Goal: Transaction & Acquisition: Purchase product/service

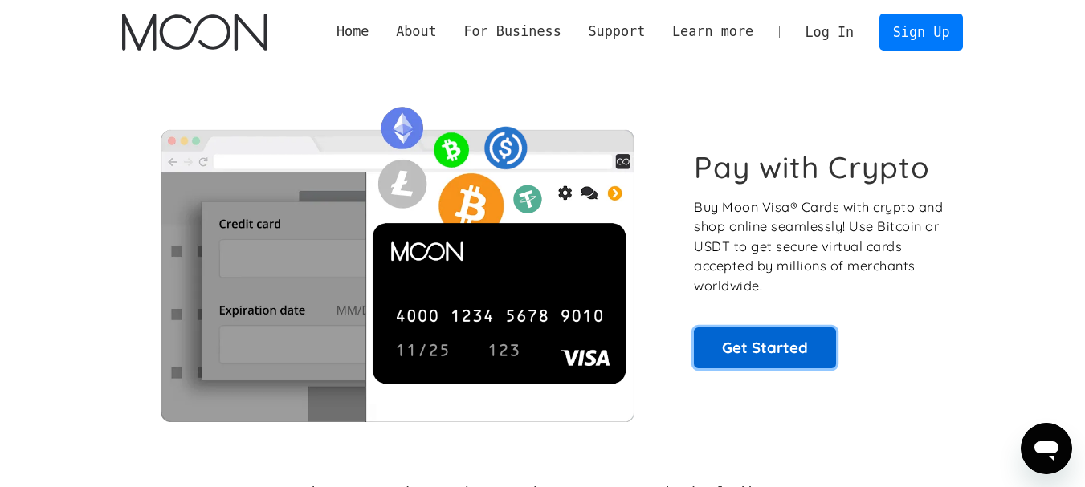
click at [773, 360] on link "Get Started" at bounding box center [765, 348] width 142 height 40
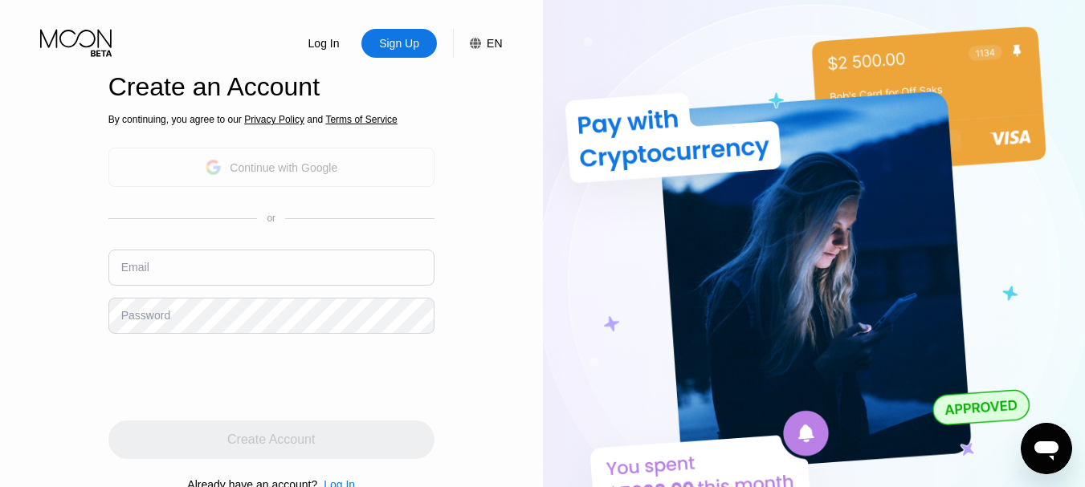
click at [309, 173] on div "Continue with Google" at bounding box center [284, 167] width 108 height 13
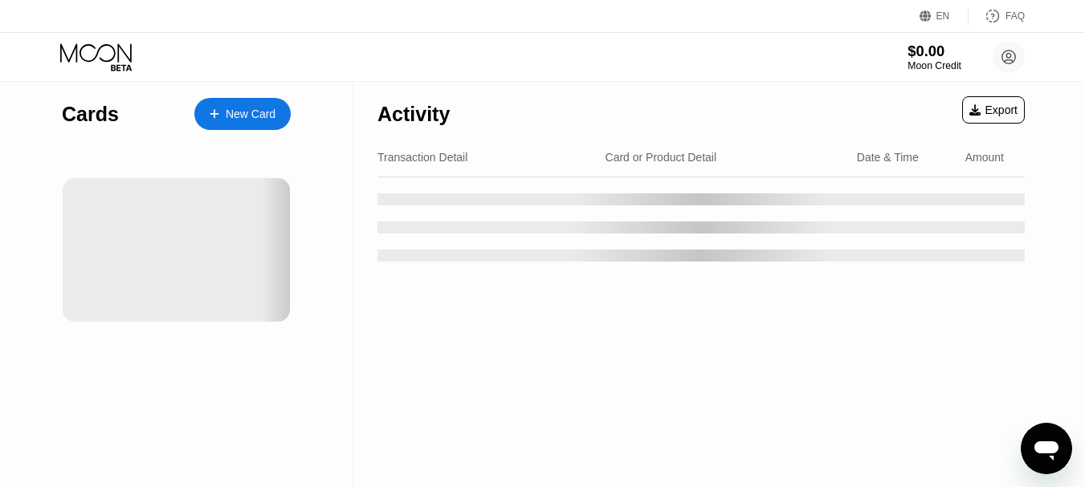
click at [931, 61] on div "Moon Credit" at bounding box center [934, 65] width 54 height 11
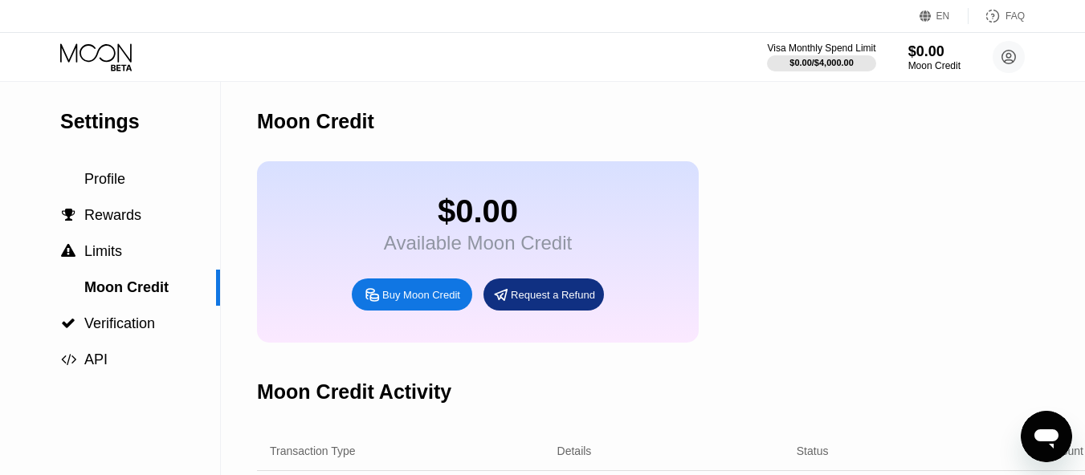
click at [430, 302] on div "Buy Moon Credit" at bounding box center [421, 295] width 78 height 14
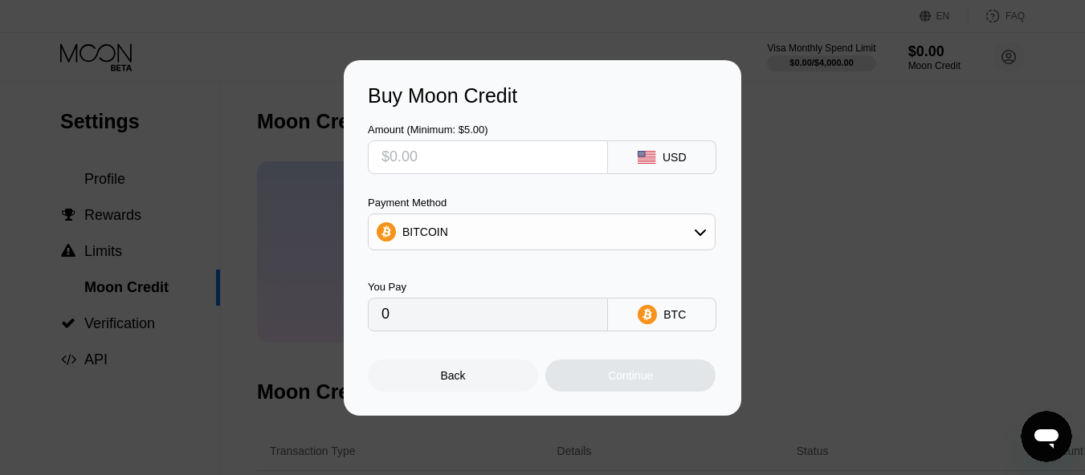
click at [596, 234] on div "BITCOIN" at bounding box center [542, 232] width 346 height 32
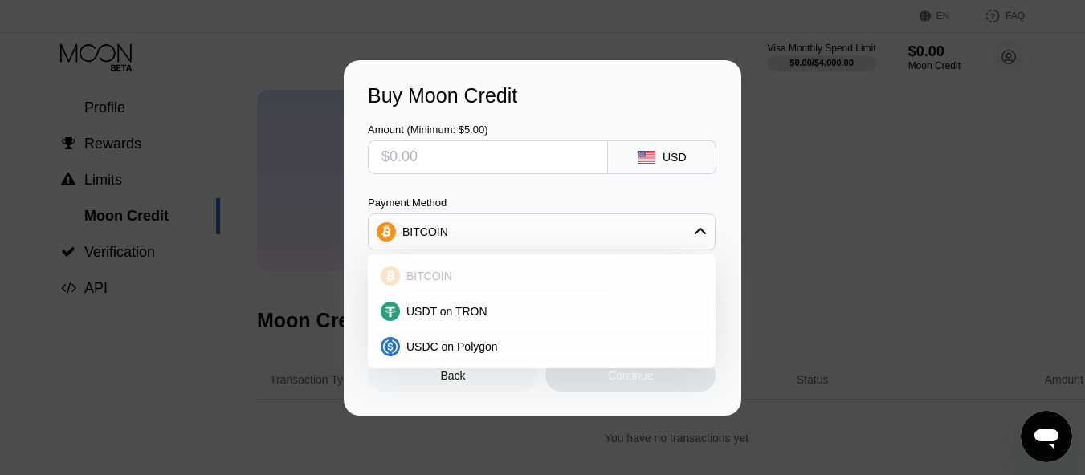
scroll to position [161, 0]
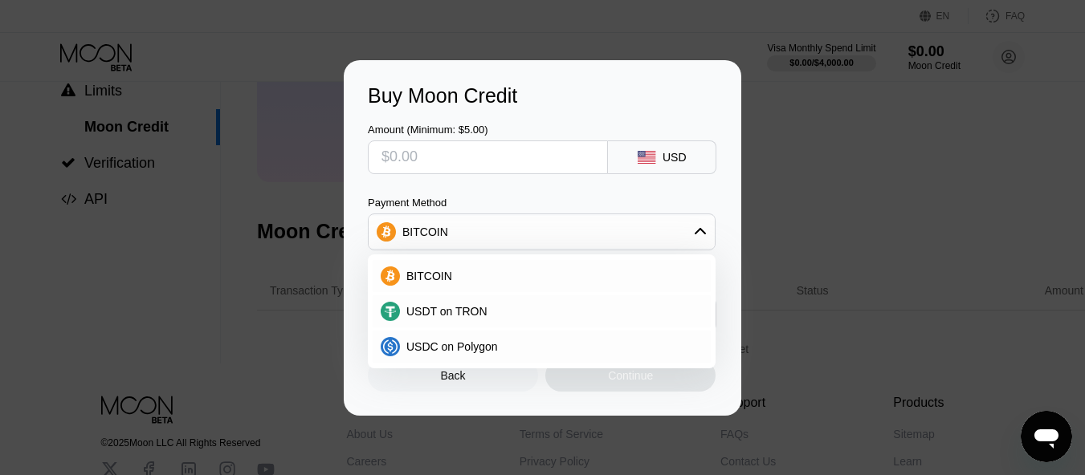
click at [578, 234] on div "BITCOIN" at bounding box center [542, 232] width 346 height 32
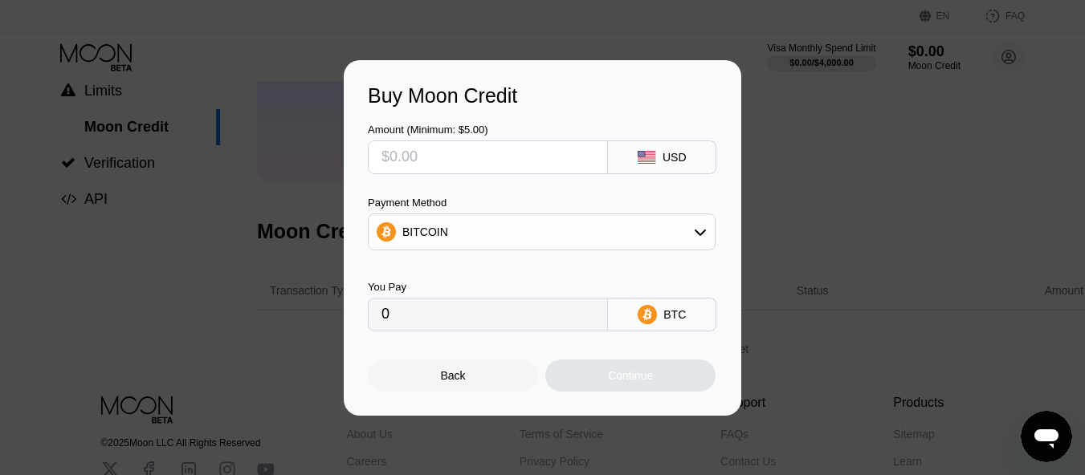
click at [569, 152] on input "text" at bounding box center [487, 157] width 213 height 32
click at [552, 165] on input "text" at bounding box center [487, 157] width 213 height 32
click at [478, 168] on input "text" at bounding box center [487, 157] width 213 height 32
click at [496, 162] on input "text" at bounding box center [487, 157] width 213 height 32
click at [417, 305] on input "0" at bounding box center [487, 315] width 213 height 32
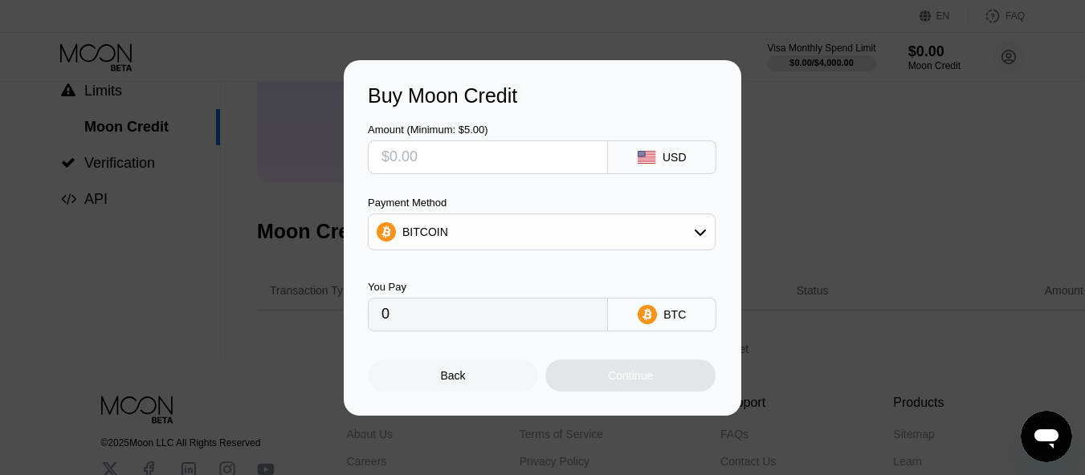
click at [420, 314] on input "0" at bounding box center [487, 315] width 213 height 32
click at [452, 168] on input "text" at bounding box center [487, 157] width 213 height 32
click at [694, 137] on div "Amount (Minimum: $5.00) USD" at bounding box center [542, 141] width 349 height 67
click at [679, 157] on div "USD" at bounding box center [674, 157] width 24 height 13
click at [688, 233] on div "BITCOIN" at bounding box center [542, 232] width 346 height 32
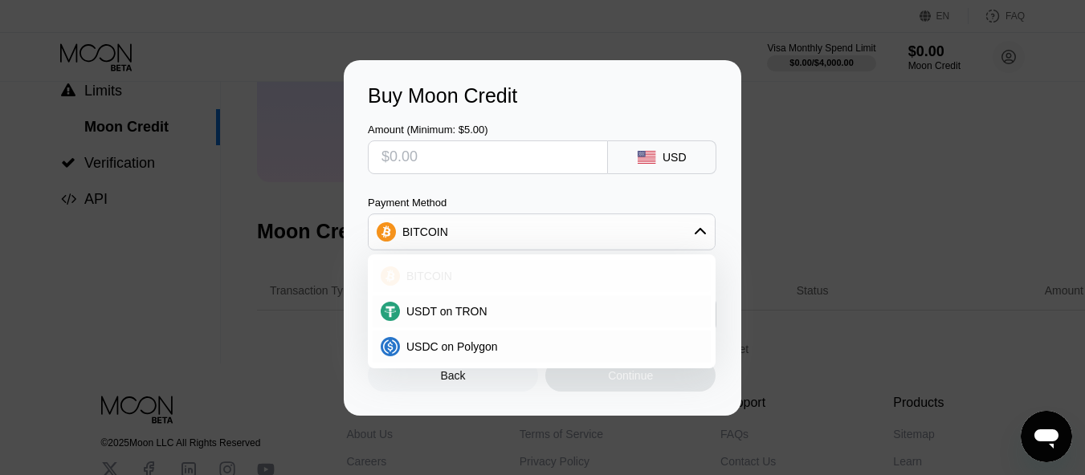
drag, startPoint x: 592, startPoint y: 272, endPoint x: 581, endPoint y: 290, distance: 20.9
click at [591, 273] on div "BITCOIN" at bounding box center [551, 276] width 303 height 13
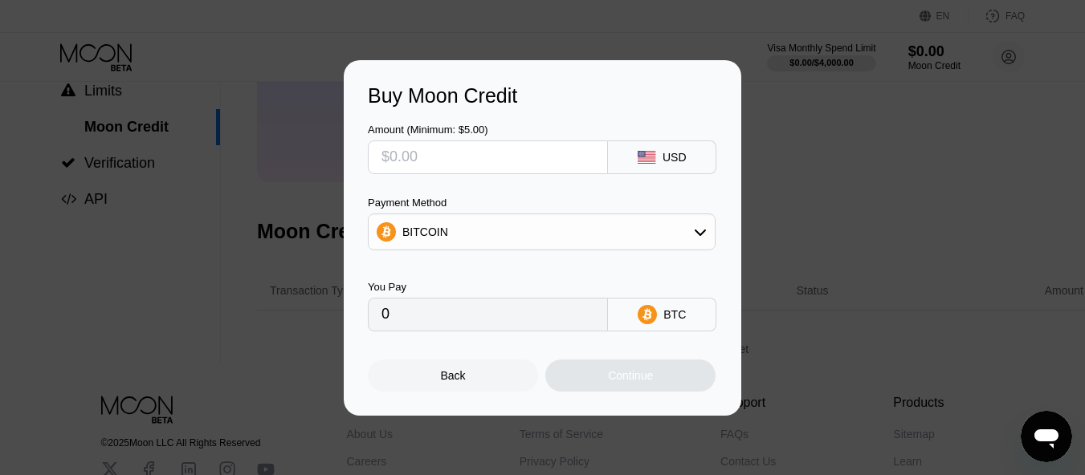
click at [633, 226] on div "BITCOIN" at bounding box center [542, 232] width 346 height 32
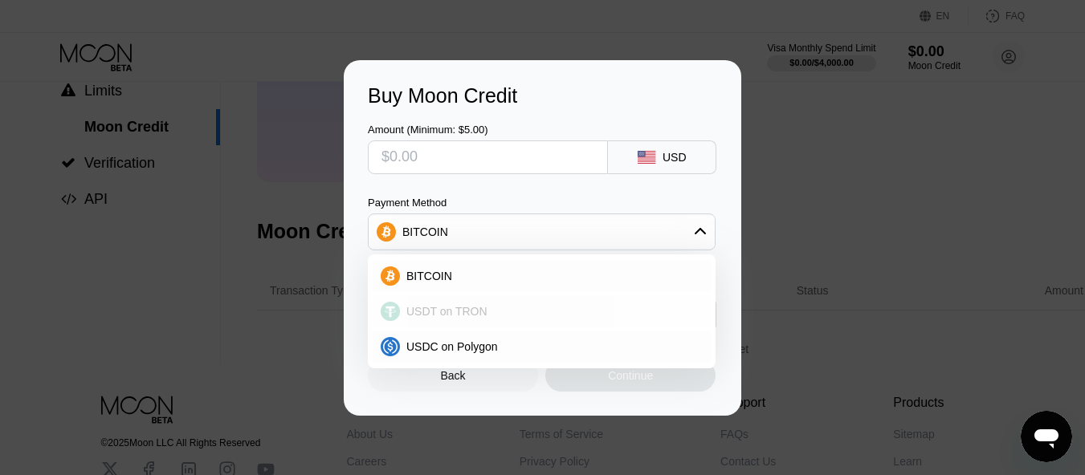
click at [568, 304] on div "USDT on TRON" at bounding box center [542, 312] width 338 height 32
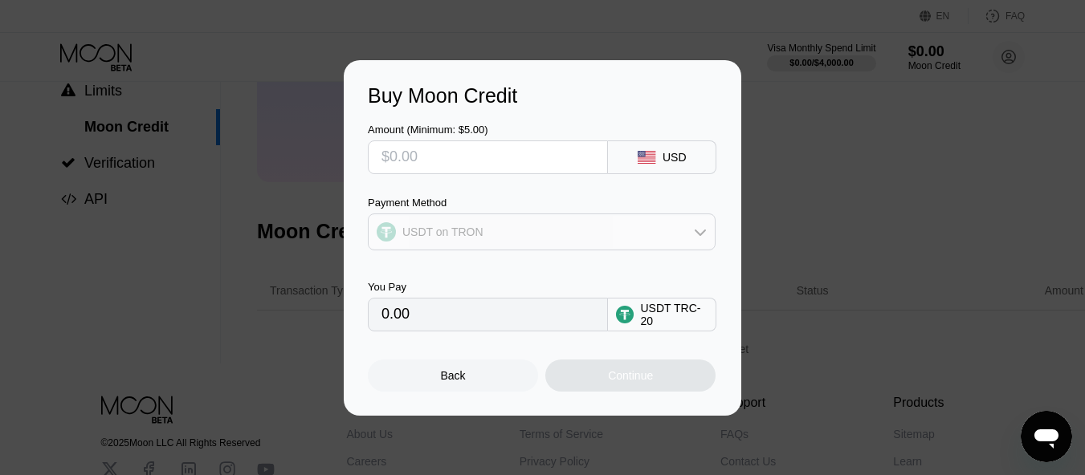
click at [630, 237] on div "USDT on TRON" at bounding box center [542, 232] width 346 height 32
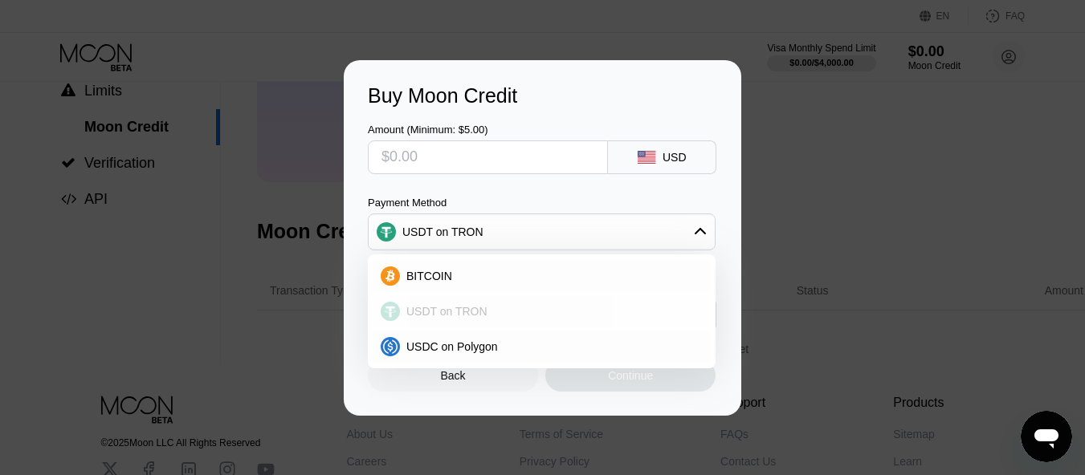
click at [531, 312] on div "USDT on TRON" at bounding box center [551, 311] width 303 height 13
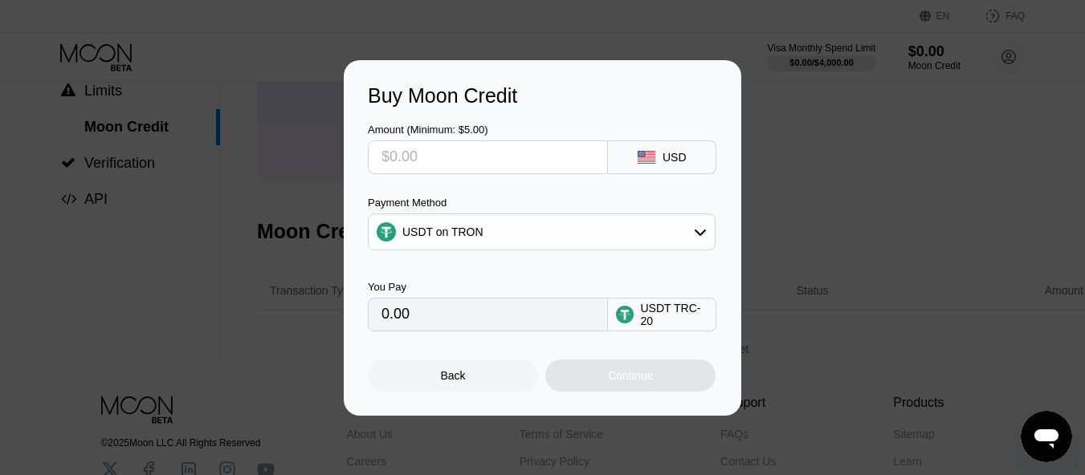
click at [598, 232] on div "USDT on TRON" at bounding box center [542, 232] width 346 height 32
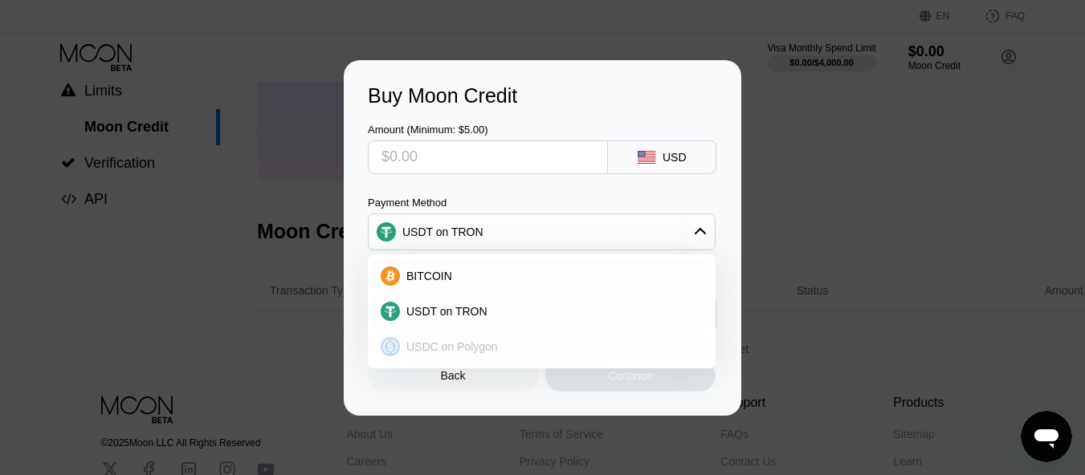
click at [516, 339] on div "USDC on Polygon" at bounding box center [542, 347] width 338 height 32
type input "0"
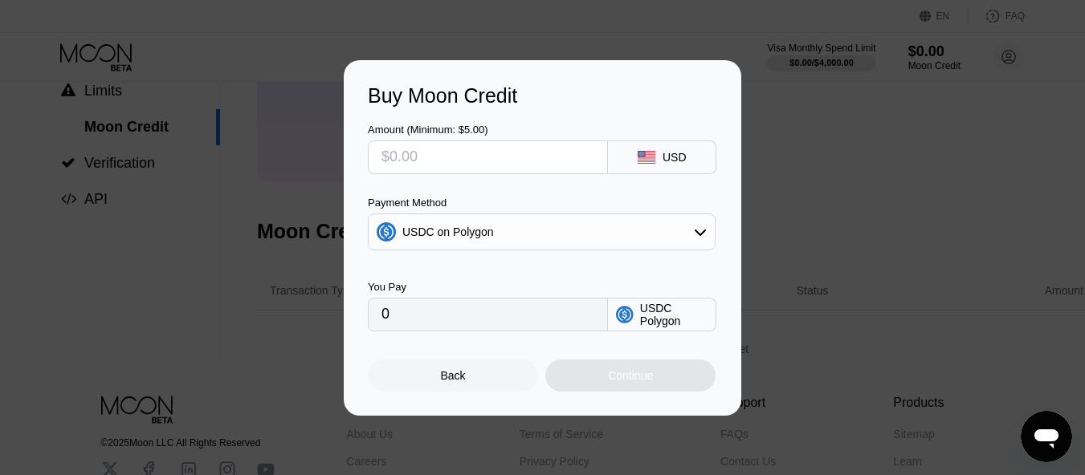
click at [490, 145] on input "text" at bounding box center [487, 157] width 213 height 32
drag, startPoint x: 634, startPoint y: 328, endPoint x: 622, endPoint y: 365, distance: 38.1
click at [630, 345] on div "Amount (Minimum: $5.00) USD Payment Method USDC on Polygon You Pay 0 USDC Polyg…" at bounding box center [542, 250] width 349 height 284
click at [622, 365] on div "Continue" at bounding box center [630, 376] width 170 height 32
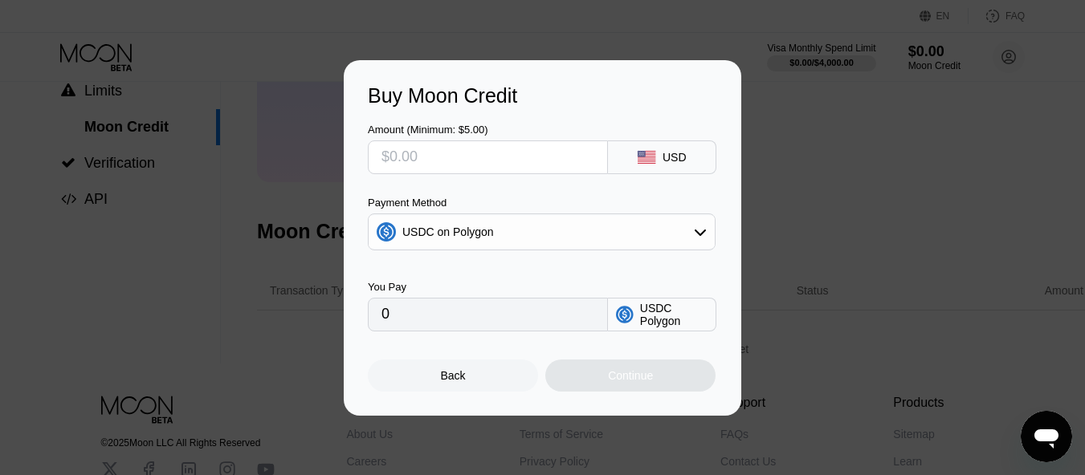
click at [653, 307] on div "USDC Polygon" at bounding box center [673, 315] width 67 height 26
click at [531, 315] on input "0" at bounding box center [487, 315] width 213 height 32
click at [638, 159] on icon at bounding box center [647, 157] width 18 height 13
click at [703, 238] on icon at bounding box center [700, 232] width 13 height 13
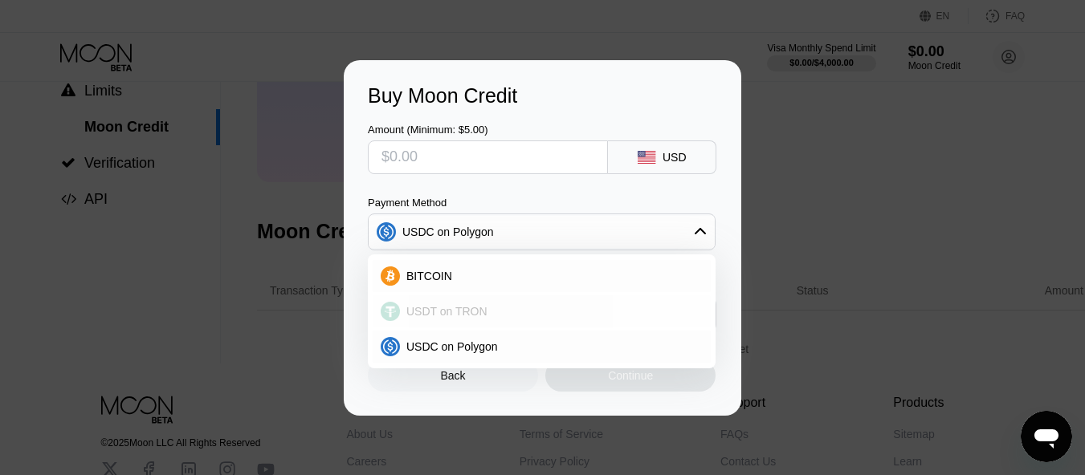
click at [572, 264] on div "BITCOIN" at bounding box center [542, 276] width 338 height 32
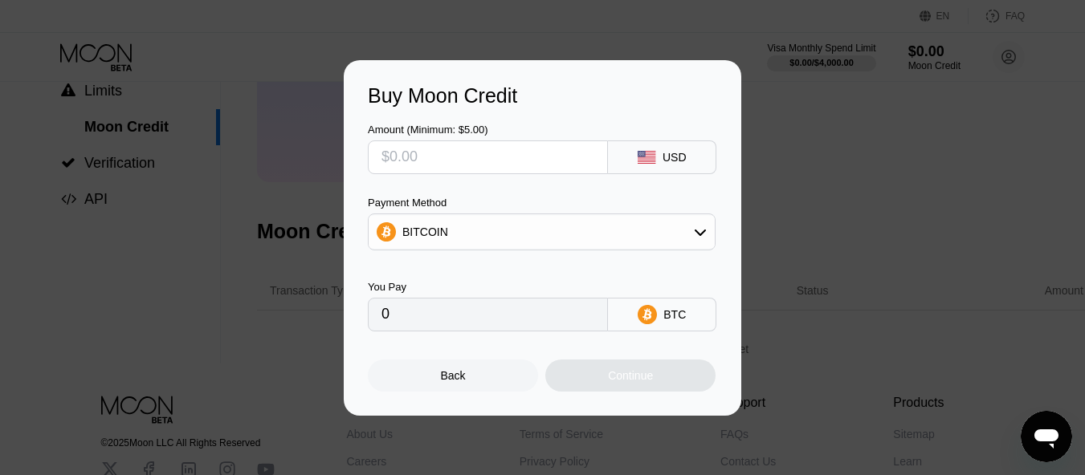
click at [749, 189] on div "Buy Moon Credit Amount (Minimum: $5.00) USD Payment Method BITCOIN You Pay 0 BT…" at bounding box center [542, 238] width 1085 height 356
click at [456, 389] on div "Back" at bounding box center [453, 376] width 170 height 32
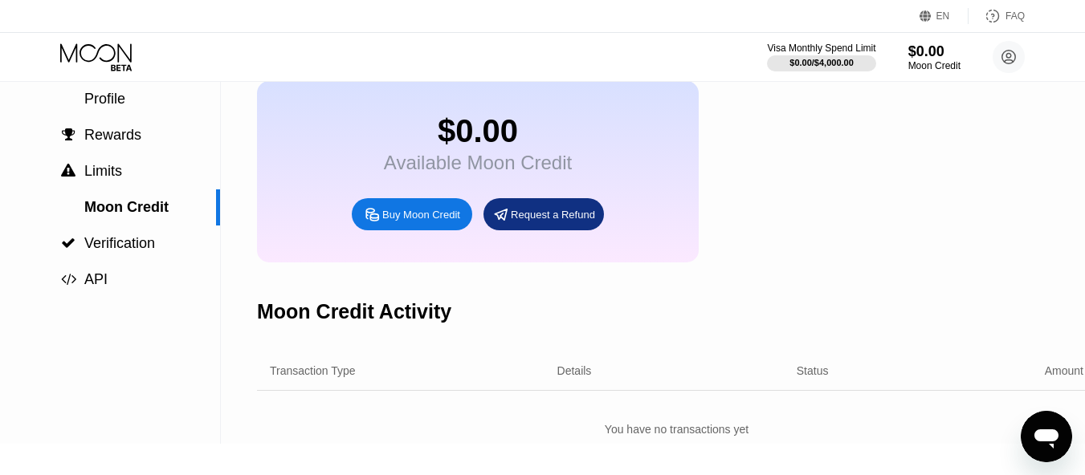
scroll to position [241, 0]
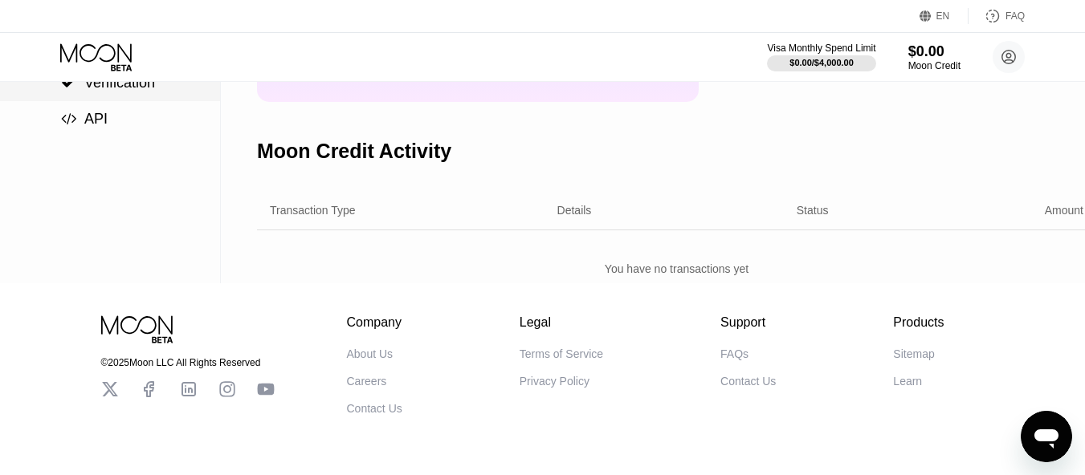
click at [120, 91] on span "Verification" at bounding box center [119, 83] width 71 height 16
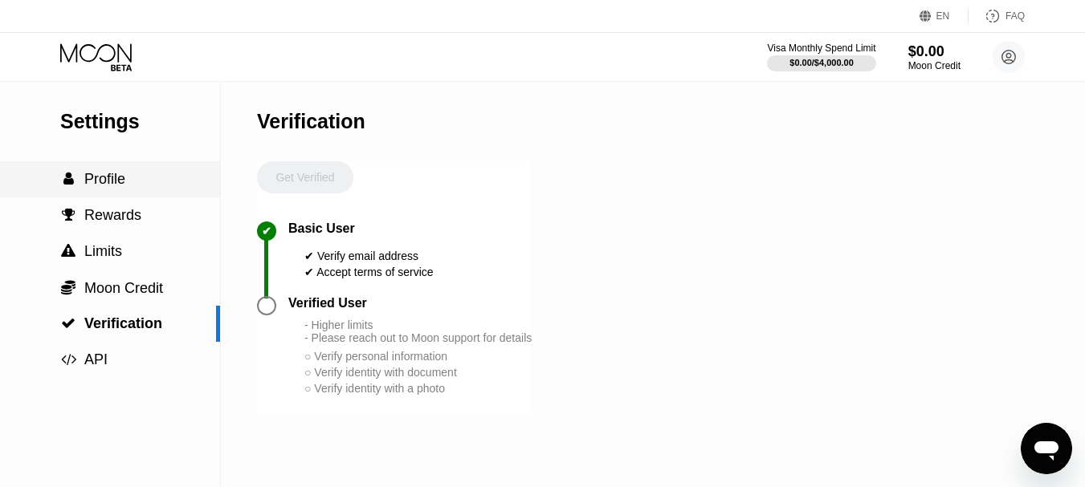
click at [118, 174] on span "Profile" at bounding box center [104, 179] width 41 height 16
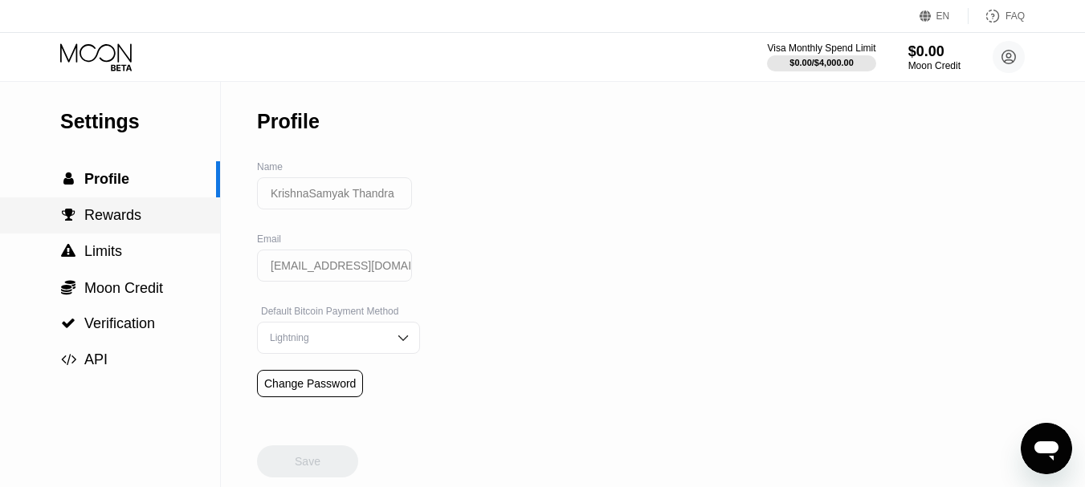
click at [88, 213] on span "Rewards" at bounding box center [112, 215] width 57 height 16
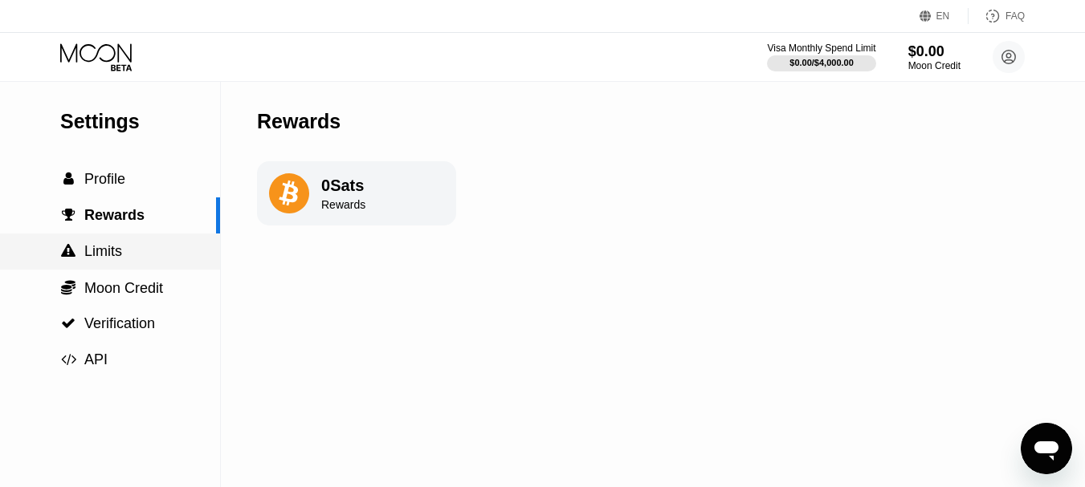
click at [127, 266] on div " Limits" at bounding box center [110, 252] width 220 height 36
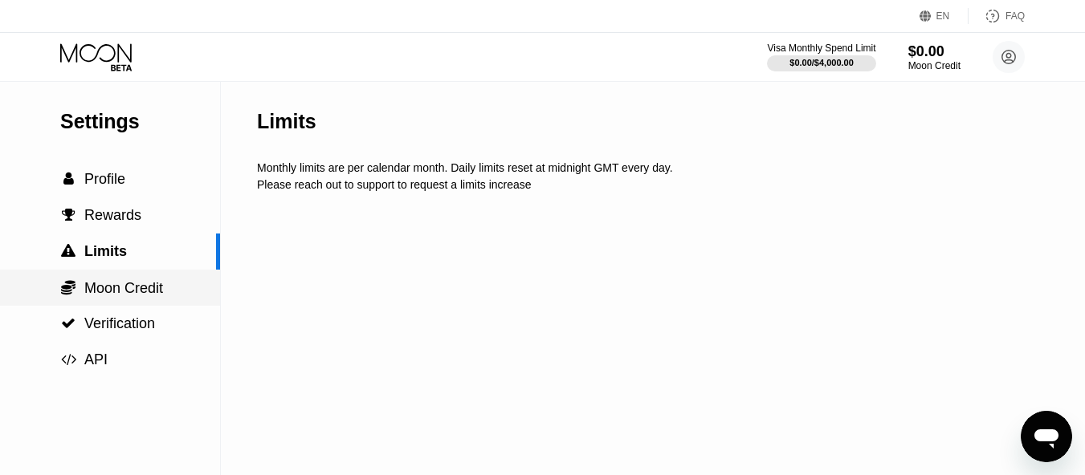
click at [133, 284] on span "Moon Credit" at bounding box center [123, 288] width 79 height 16
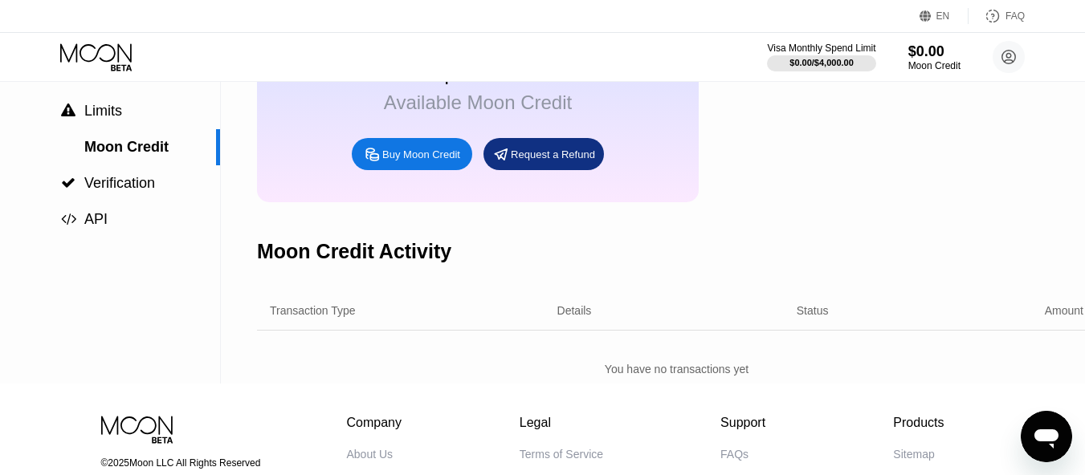
scroll to position [75, 0]
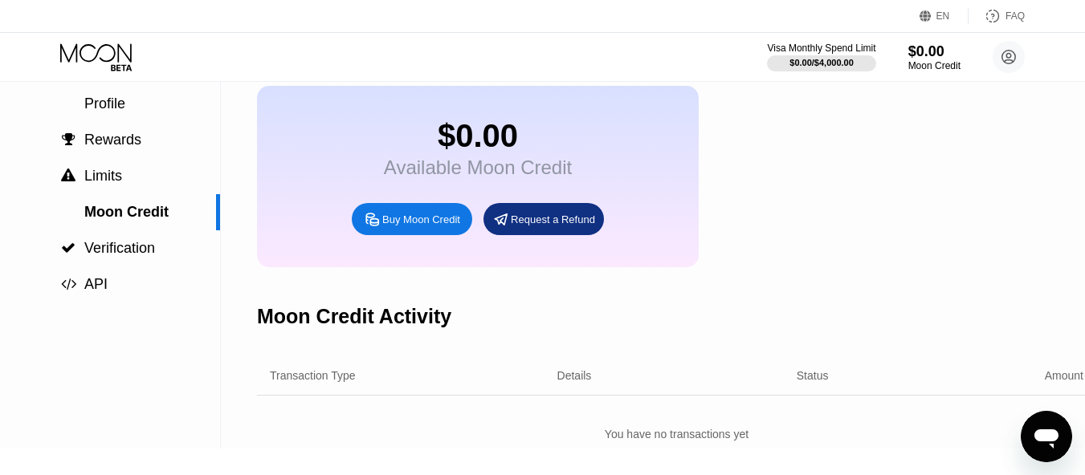
click at [427, 226] on div "Buy Moon Credit" at bounding box center [421, 220] width 78 height 14
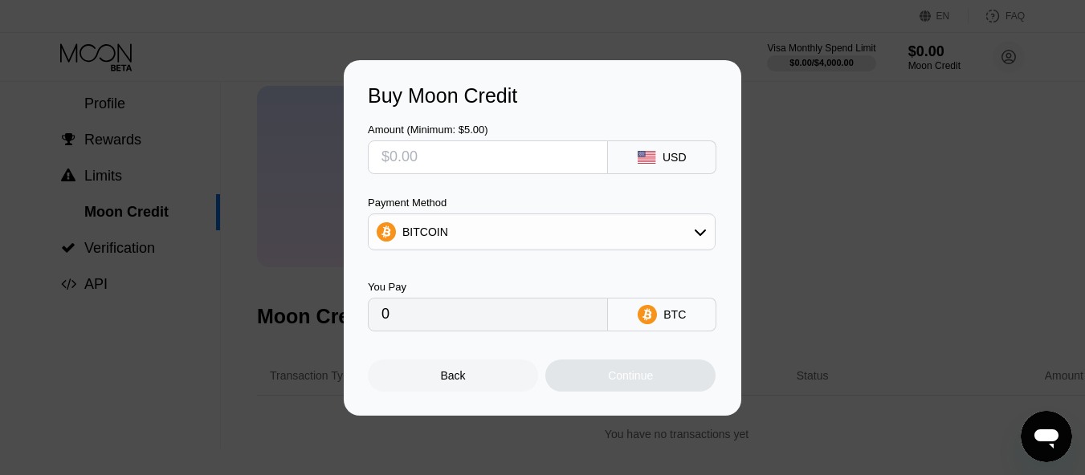
click at [503, 377] on div "Back" at bounding box center [453, 376] width 170 height 32
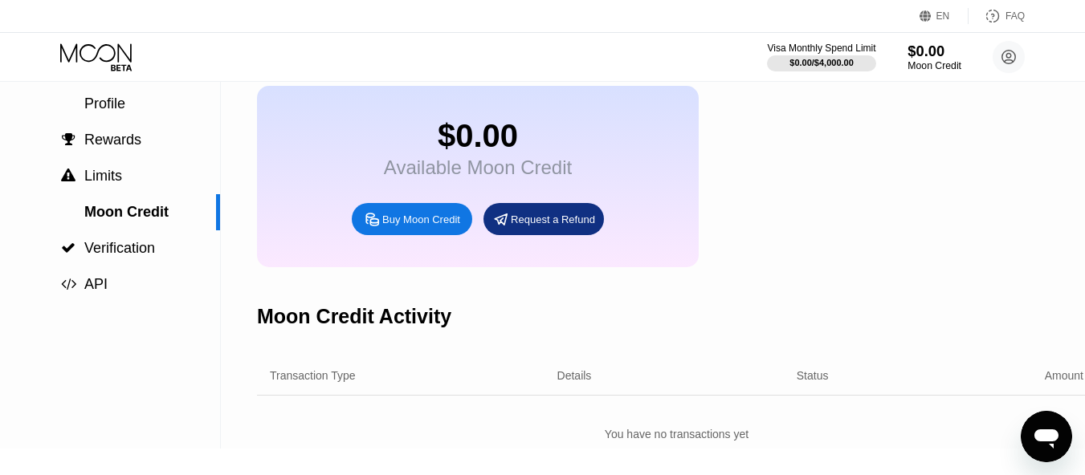
click at [936, 63] on div "Moon Credit" at bounding box center [934, 65] width 54 height 11
click at [51, 56] on div "Visa Monthly Spend Limit $0.00 / $4,000.00 $0.00 Moon Credit KrishnaSamyak Than…" at bounding box center [542, 57] width 1085 height 48
click at [67, 54] on icon at bounding box center [97, 57] width 75 height 28
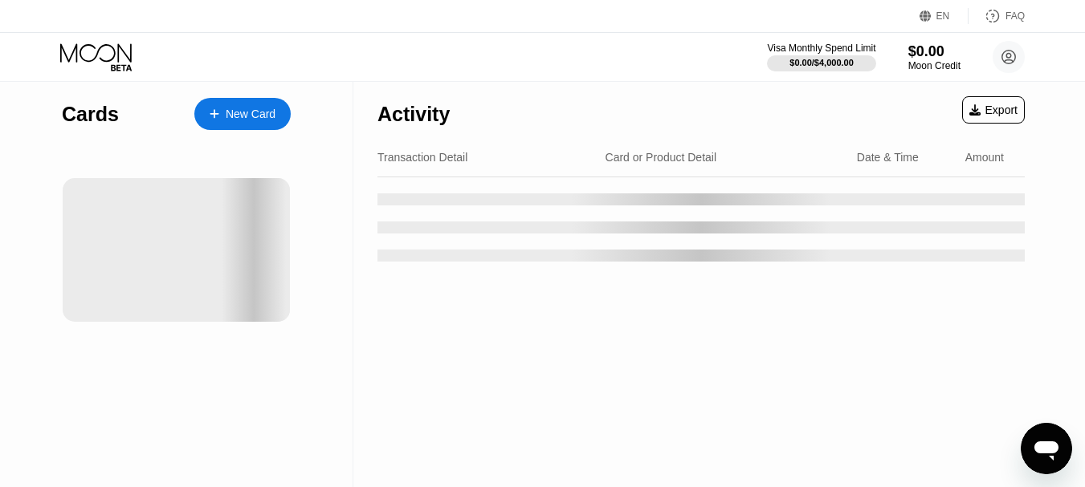
click at [253, 108] on div "New Card" at bounding box center [251, 115] width 50 height 14
